Goal: Transaction & Acquisition: Purchase product/service

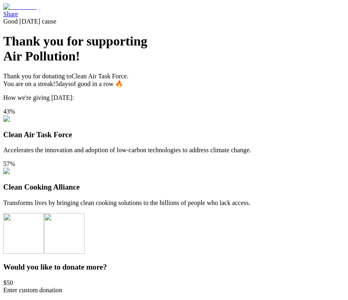
click at [167, 45] on div "Good Today’s cause Thank you for supporting Air Pollution ! Thank you for donat…" at bounding box center [173, 202] width 341 height 368
click at [163, 55] on div "Good Today’s cause Thank you for supporting Air Pollution ! Thank you for donat…" at bounding box center [173, 202] width 341 height 368
click at [188, 54] on div "Good [DATE] cause Thank you for supporting Air Pollution ! Thank you for donati…" at bounding box center [173, 202] width 341 height 368
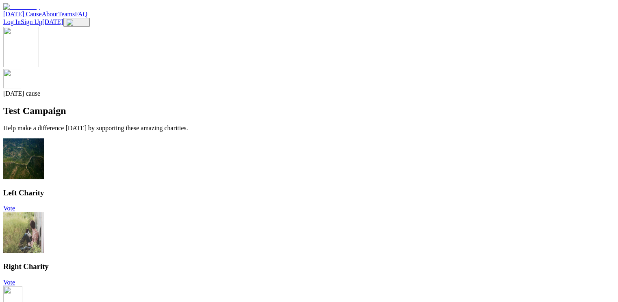
click at [235, 67] on div "Today's cause Test Campaign Help make a difference today by supporting these am…" at bounding box center [309, 79] width 612 height 105
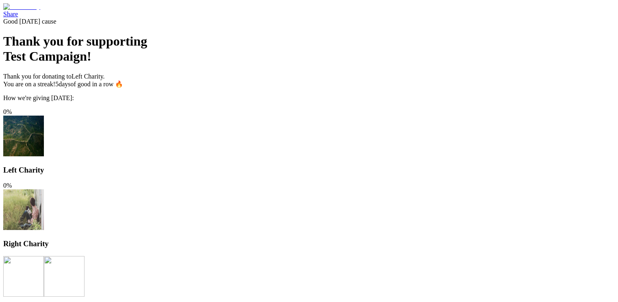
click at [57, 25] on span "Good [DATE] cause" at bounding box center [29, 21] width 53 height 7
type input "**"
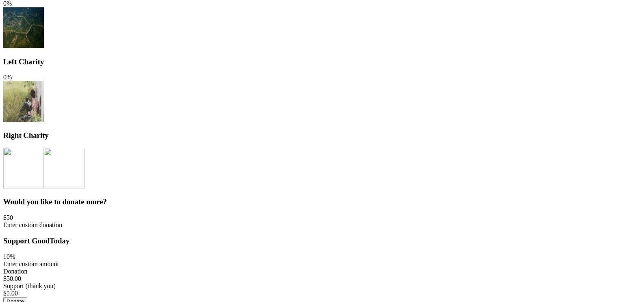
scroll to position [114, 0]
